Goal: Task Accomplishment & Management: Complete application form

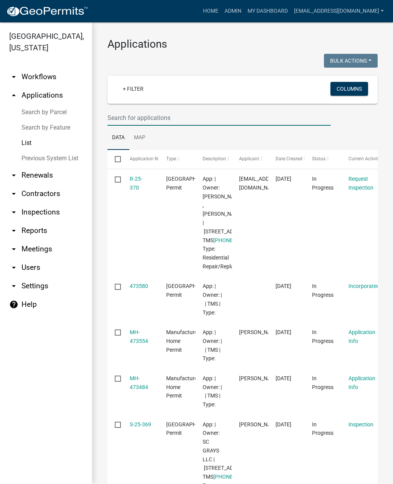
type input "W"
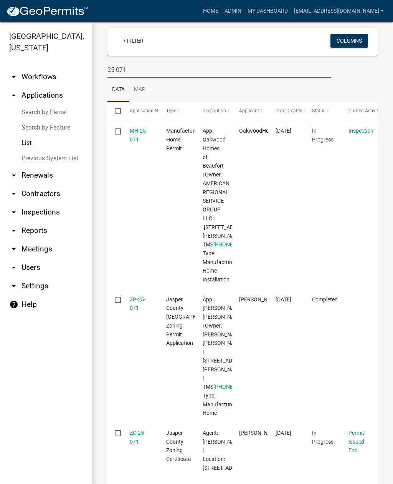
scroll to position [36, 0]
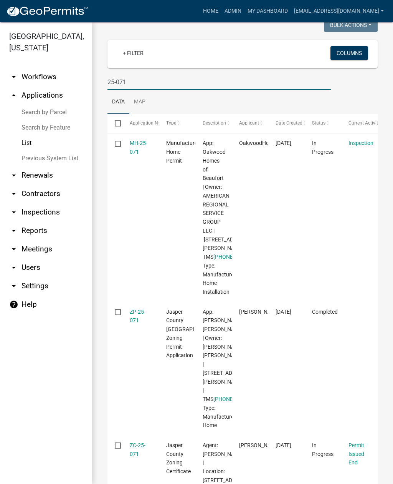
type input "25-071"
click at [140, 138] on datatable-body-cell "MH-25-071" at bounding box center [140, 217] width 37 height 168
click at [135, 145] on link "MH-25-071" at bounding box center [139, 147] width 18 height 15
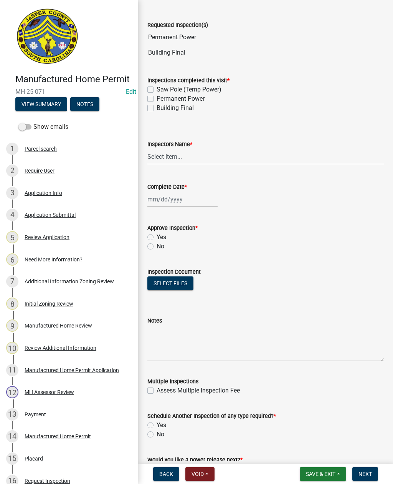
scroll to position [34, 0]
click at [157, 100] on label "Permanent Power" at bounding box center [181, 98] width 48 height 9
click at [157, 99] on input "Permanent Power" at bounding box center [159, 96] width 5 height 5
checkbox input "true"
checkbox input "false"
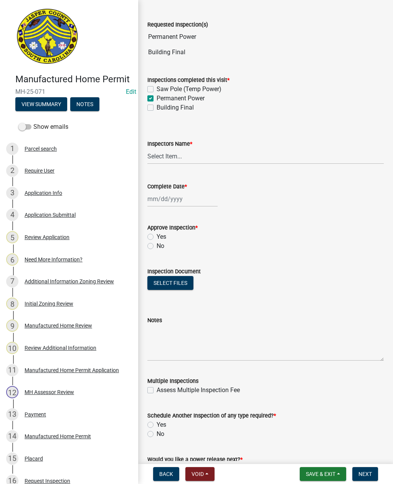
checkbox input "true"
click at [157, 110] on label "Building Final" at bounding box center [175, 107] width 37 height 9
click at [157, 108] on input "Building Final" at bounding box center [159, 105] width 5 height 5
checkbox input "true"
checkbox input "false"
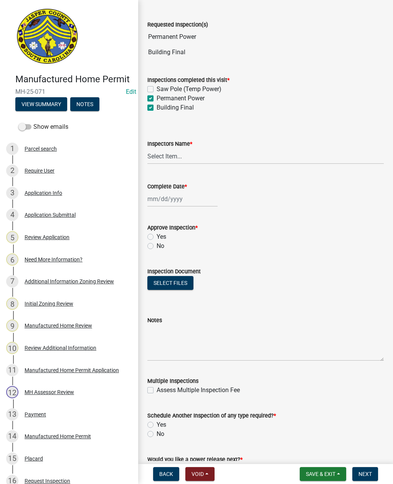
checkbox input "true"
click at [181, 157] on select "Select Item... [EMAIL_ADDRESS][DOMAIN_NAME] ([PERSON_NAME] ) rcampbell ([PERSON…" at bounding box center [266, 156] width 237 height 16
select select "2d9ba1e5-2fdd-4b15-98d0-073dcbeb5880"
click at [176, 202] on div at bounding box center [183, 199] width 70 height 16
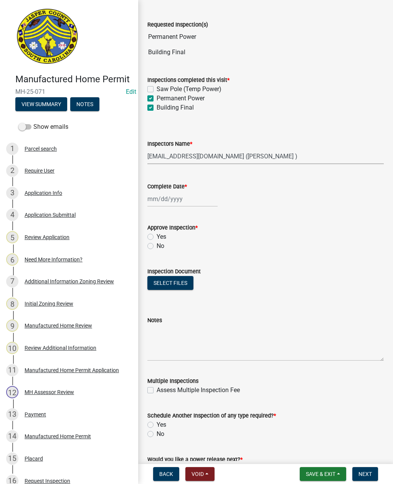
select select "9"
select select "2025"
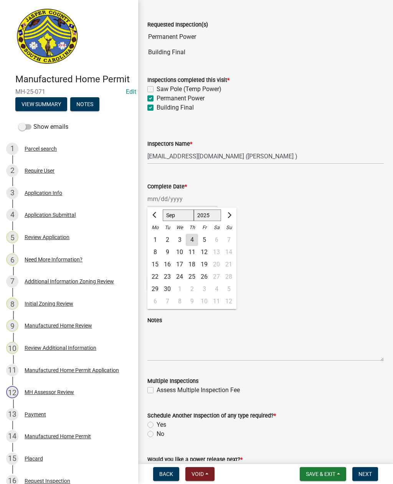
click at [192, 240] on div "4" at bounding box center [192, 240] width 12 height 12
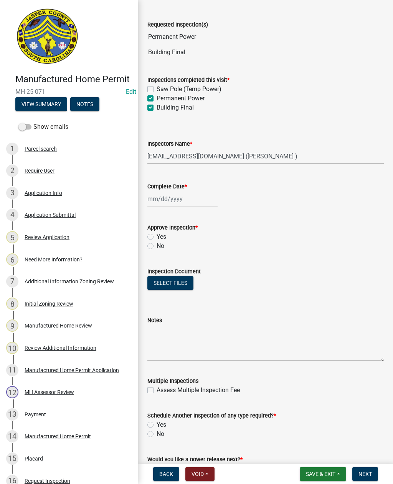
type input "[DATE]"
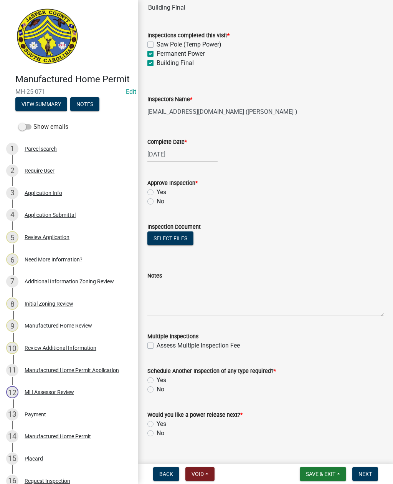
scroll to position [80, 0]
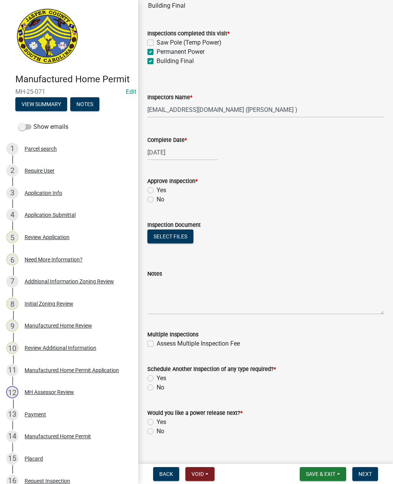
click at [157, 191] on label "Yes" at bounding box center [162, 190] width 10 height 9
click at [157, 191] on input "Yes" at bounding box center [159, 188] width 5 height 5
radio input "true"
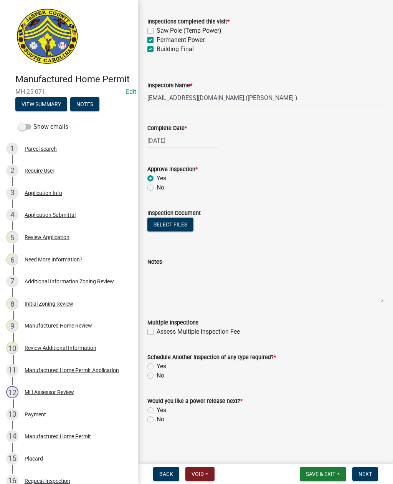
scroll to position [92, 0]
click at [167, 222] on button "Select files" at bounding box center [171, 224] width 46 height 14
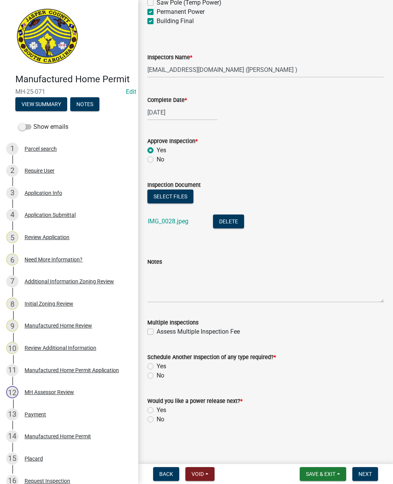
scroll to position [120, 0]
click at [157, 365] on label "Yes" at bounding box center [162, 366] width 10 height 9
click at [157, 365] on input "Yes" at bounding box center [159, 364] width 5 height 5
radio input "true"
click at [157, 378] on label "No" at bounding box center [161, 375] width 8 height 9
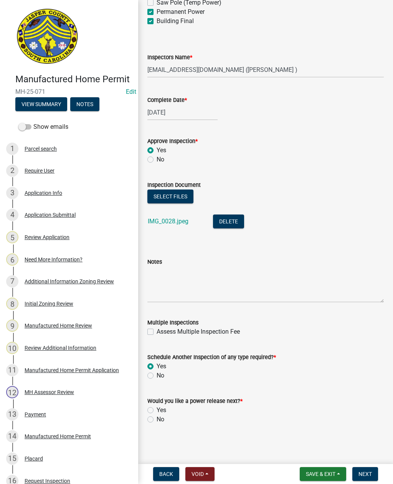
click at [157, 376] on input "No" at bounding box center [159, 373] width 5 height 5
radio input "true"
click at [157, 408] on label "Yes" at bounding box center [162, 409] width 10 height 9
click at [157, 408] on input "Yes" at bounding box center [159, 407] width 5 height 5
radio input "true"
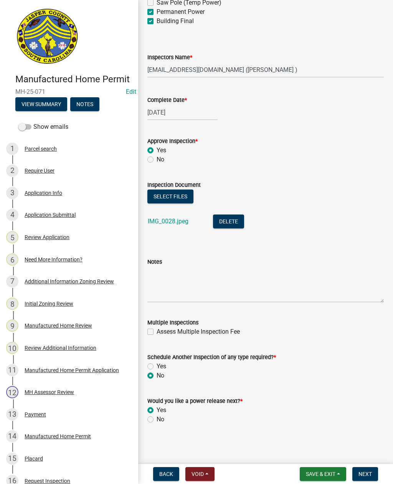
click at [367, 473] on span "Next" at bounding box center [365, 474] width 13 height 6
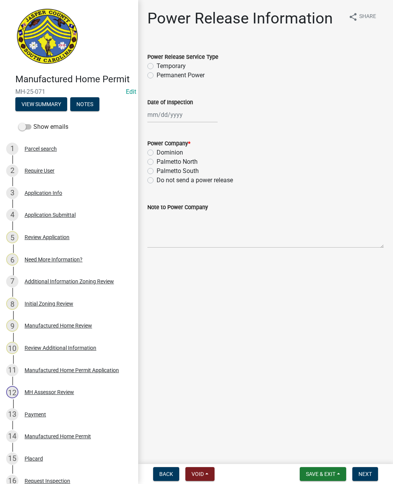
click at [157, 76] on label "Permanent Power" at bounding box center [181, 75] width 48 height 9
click at [157, 76] on input "Permanent Power" at bounding box center [159, 73] width 5 height 5
radio input "true"
click at [176, 116] on div at bounding box center [183, 115] width 70 height 16
select select "9"
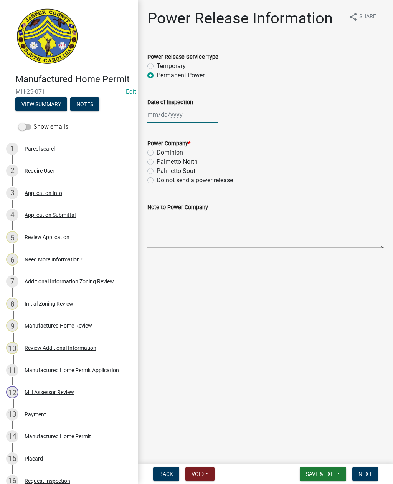
select select "2025"
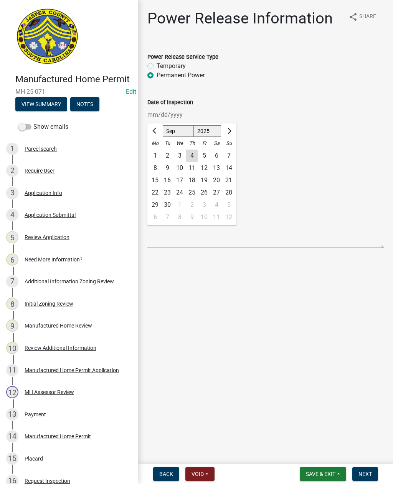
click at [194, 158] on div "4" at bounding box center [192, 155] width 12 height 12
type input "[DATE]"
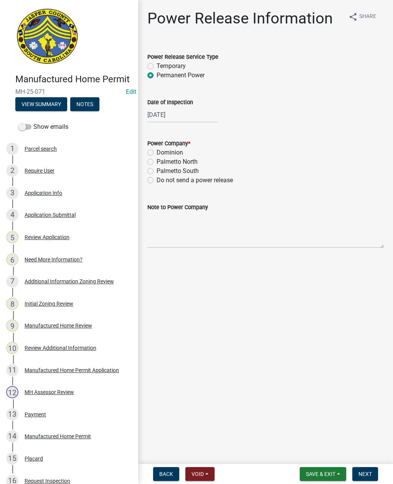
click at [157, 154] on label "Dominion" at bounding box center [170, 152] width 27 height 9
click at [157, 153] on input "Dominion" at bounding box center [159, 150] width 5 height 5
radio input "true"
click at [211, 237] on textarea "Note to Power Company" at bounding box center [266, 230] width 237 height 36
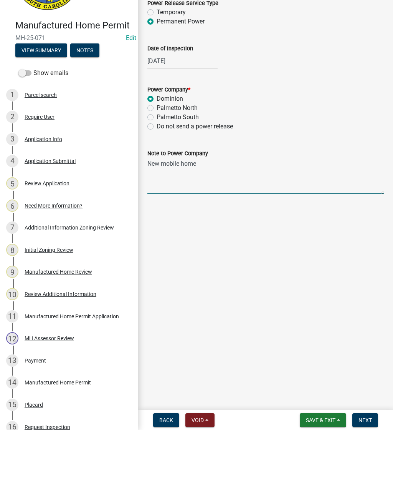
type textarea "New mobile home"
click at [226, 277] on main "Power Release Information share Share Power Release Service Type Temporary Perm…" at bounding box center [265, 230] width 255 height 461
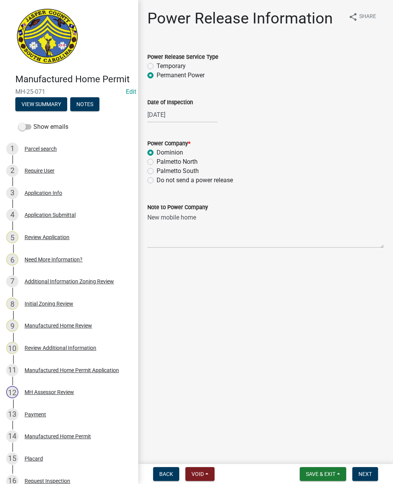
click at [157, 163] on label "Palmetto North" at bounding box center [177, 161] width 41 height 9
click at [157, 162] on input "Palmetto North" at bounding box center [159, 159] width 5 height 5
radio input "true"
click at [368, 473] on span "Next" at bounding box center [365, 474] width 13 height 6
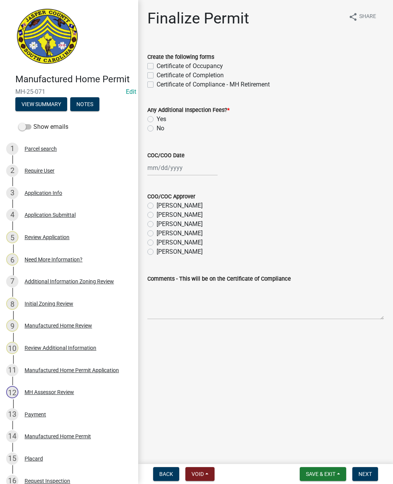
click at [157, 65] on label "Certificate of Occupancy" at bounding box center [190, 65] width 66 height 9
click at [157, 65] on input "Certificate of Occupancy" at bounding box center [159, 63] width 5 height 5
checkbox input "true"
checkbox input "false"
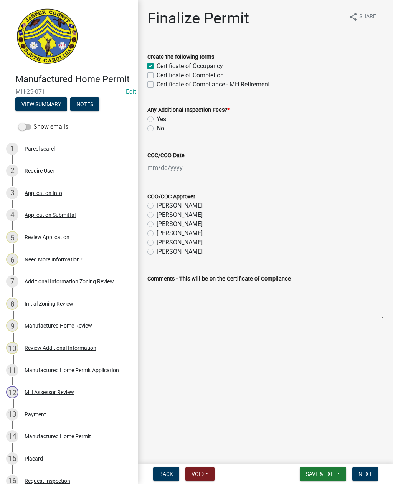
click at [157, 130] on label "No" at bounding box center [161, 128] width 8 height 9
click at [157, 129] on input "No" at bounding box center [159, 126] width 5 height 5
radio input "true"
click at [170, 172] on div at bounding box center [183, 168] width 70 height 16
select select "9"
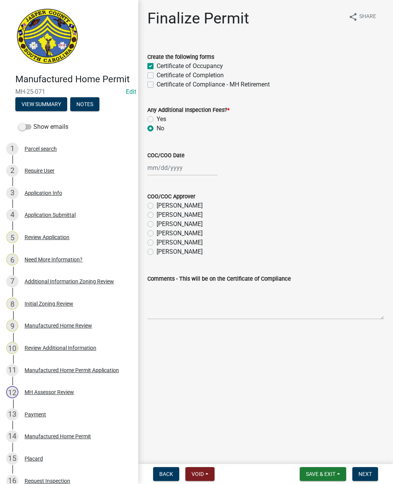
select select "2025"
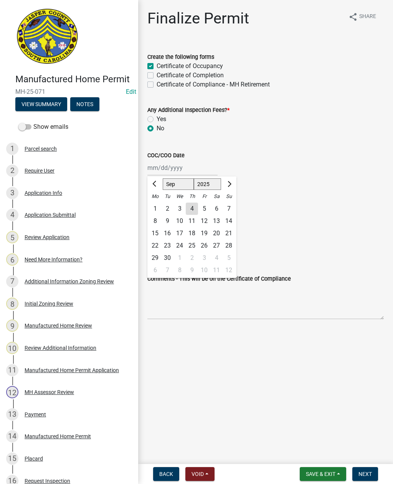
click at [190, 208] on div "4" at bounding box center [192, 209] width 12 height 12
type input "[DATE]"
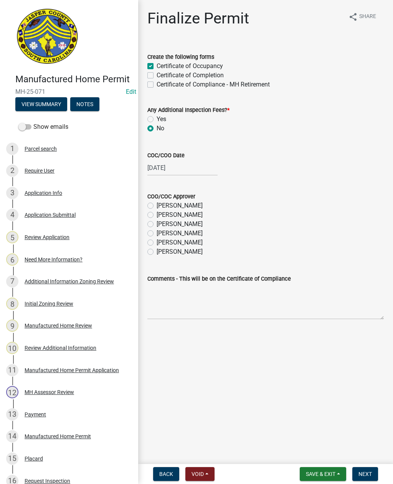
click at [157, 245] on label "[PERSON_NAME]" at bounding box center [180, 242] width 46 height 9
click at [157, 243] on input "[PERSON_NAME]" at bounding box center [159, 240] width 5 height 5
radio input "true"
click at [363, 473] on span "Next" at bounding box center [365, 474] width 13 height 6
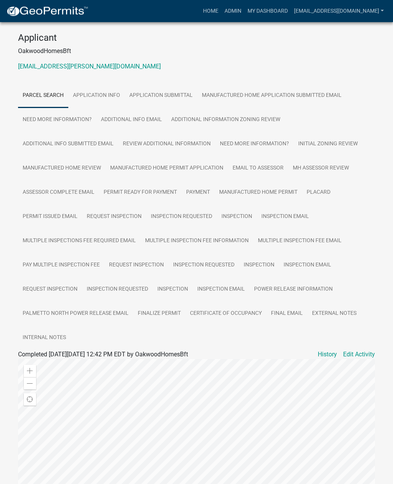
scroll to position [119, 0]
click at [104, 97] on link "Application Info" at bounding box center [96, 95] width 56 height 25
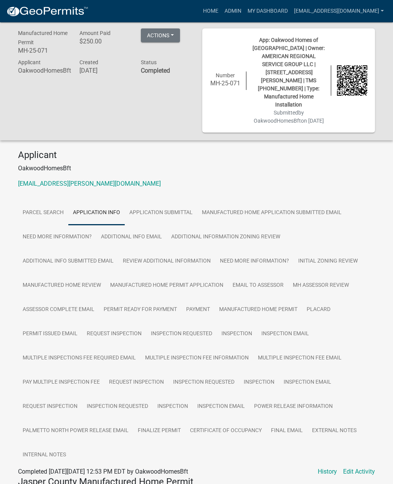
scroll to position [0, 0]
